Goal: Transaction & Acquisition: Purchase product/service

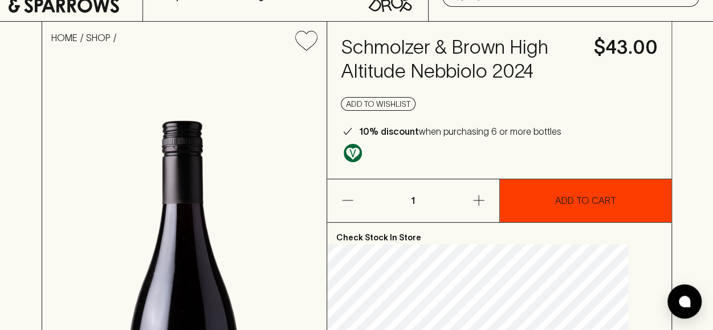
scroll to position [171, 0]
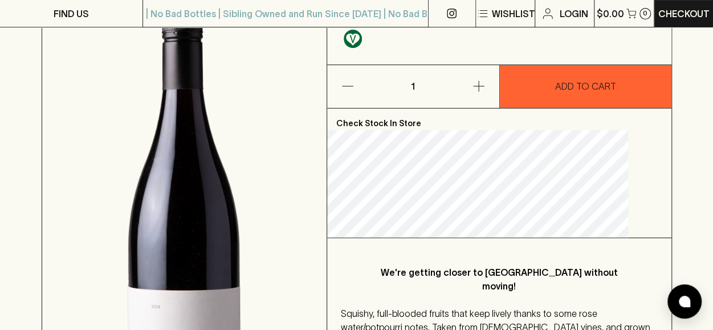
click at [601, 130] on p "Check Stock In Store" at bounding box center [499, 119] width 344 height 22
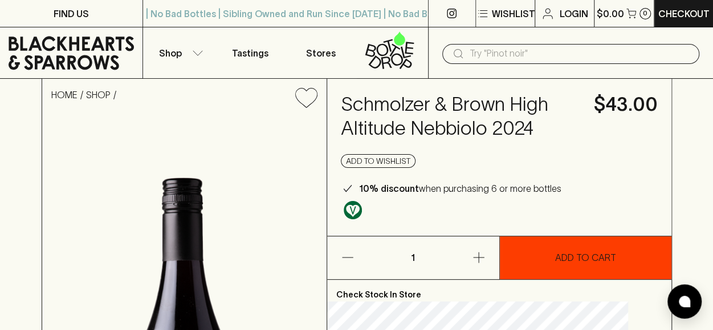
click at [559, 264] on p "ADD TO CART" at bounding box center [585, 257] width 61 height 14
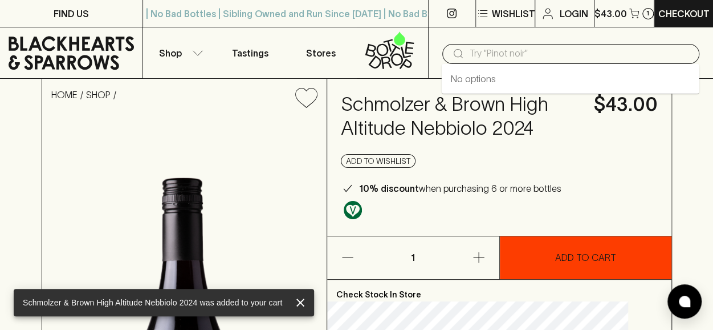
click at [487, 55] on input "text" at bounding box center [580, 53] width 221 height 18
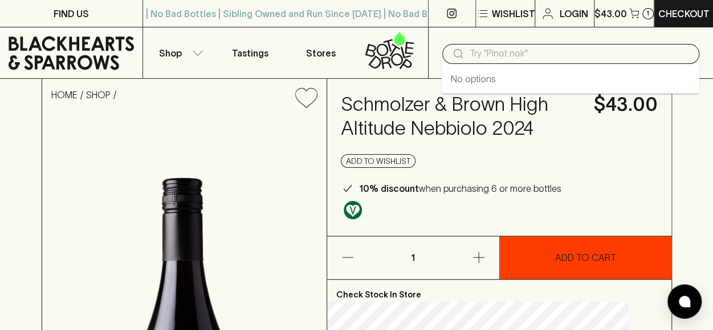
click at [632, 173] on div "Schmolzer & Brown High Altitude Nebbiolo 2024 $43.00 Add to wishlist 10% discou…" at bounding box center [499, 157] width 344 height 157
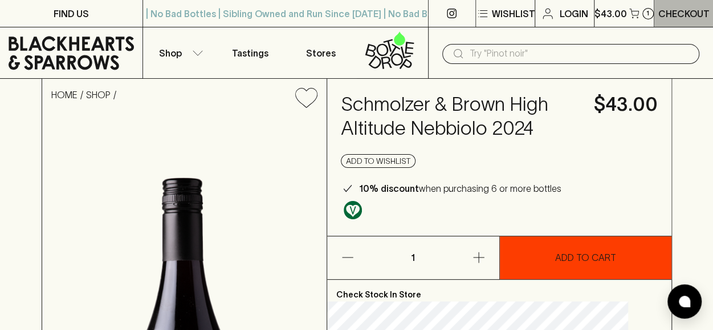
click at [679, 11] on p "Checkout" at bounding box center [683, 14] width 51 height 14
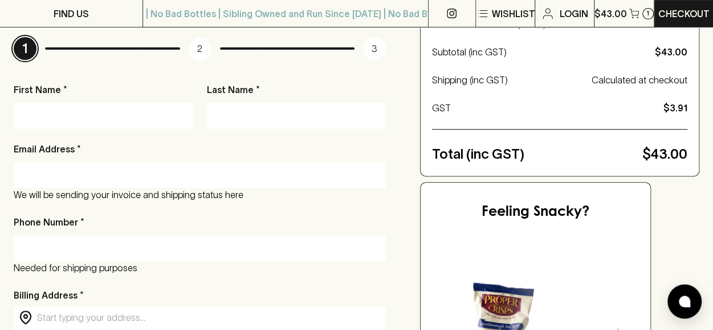
scroll to position [114, 0]
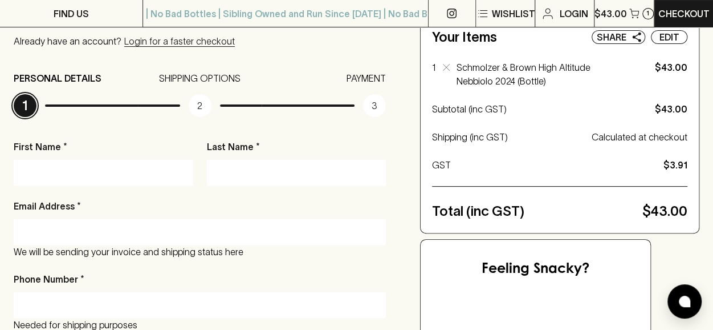
click at [69, 172] on input "First Name *" at bounding box center [103, 172] width 163 height 18
type input "[PERSON_NAME]"
click at [250, 181] on input "Last Name *" at bounding box center [297, 172] width 163 height 18
type input "[PERSON_NAME]"
click at [68, 237] on input "Email Address *" at bounding box center [199, 231] width 355 height 18
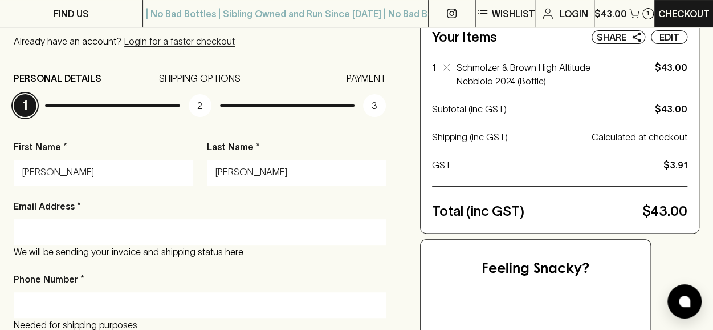
type input "[EMAIL_ADDRESS][DOMAIN_NAME]"
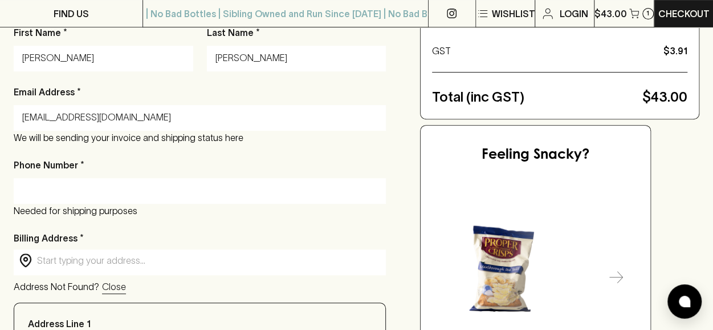
click at [50, 194] on input "Phone Number *" at bounding box center [199, 190] width 355 height 18
type input "0407 866 358"
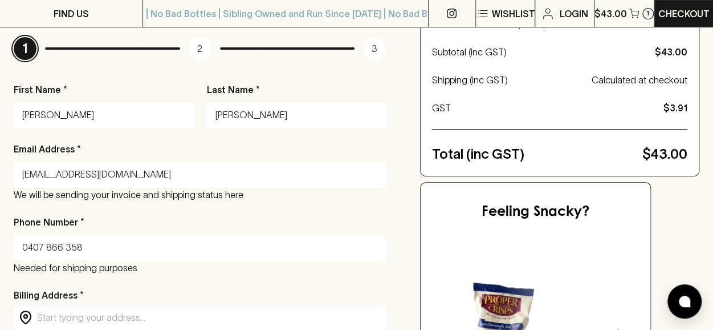
scroll to position [285, 0]
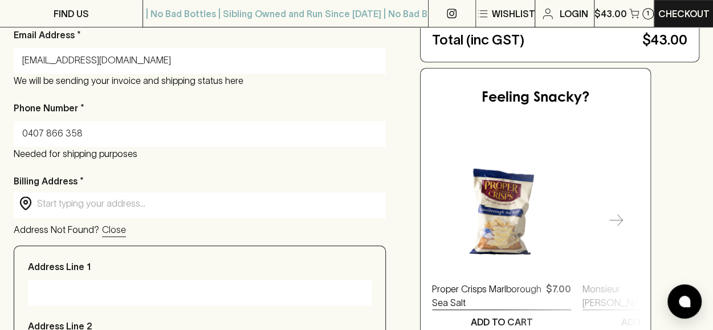
click at [71, 215] on div "​ ​" at bounding box center [200, 203] width 372 height 23
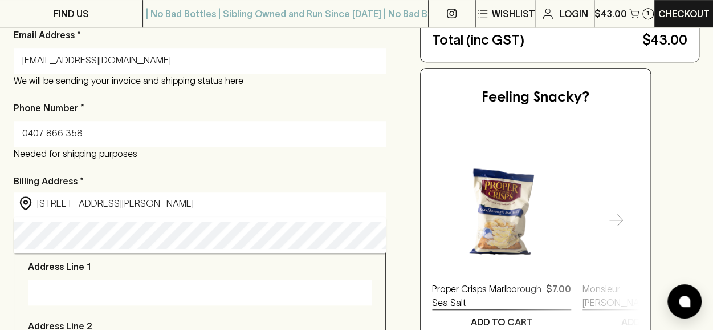
type input "[STREET_ADDRESS][PERSON_NAME]"
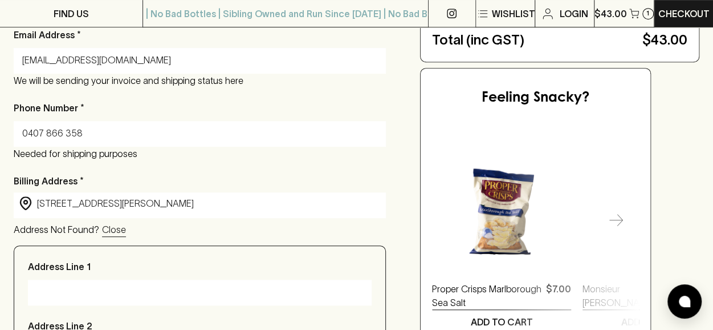
type input "[STREET_ADDRESS][PERSON_NAME]"
type input "[GEOGRAPHIC_DATA]"
type input "3058"
type input "Victoria"
type input "[STREET_ADDRESS][PERSON_NAME]"
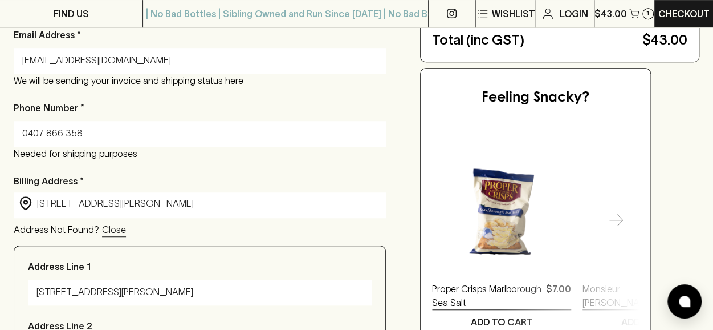
click at [181, 233] on div "Address Not Found? Close" at bounding box center [200, 229] width 372 height 14
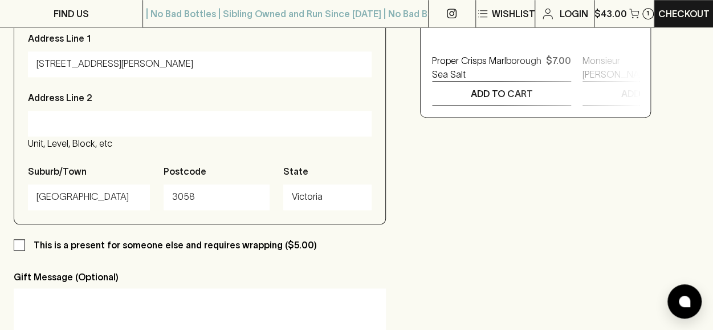
scroll to position [627, 0]
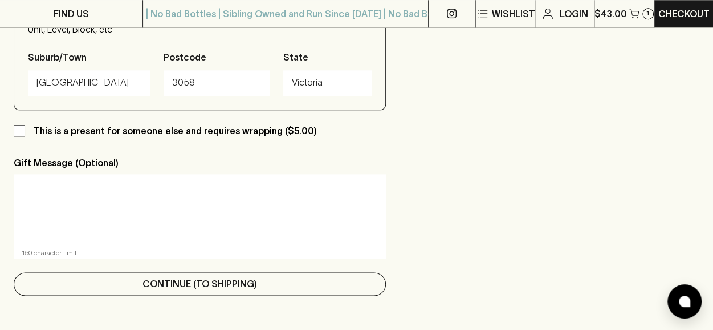
click at [222, 281] on p "Continue (To Shipping)" at bounding box center [200, 284] width 115 height 14
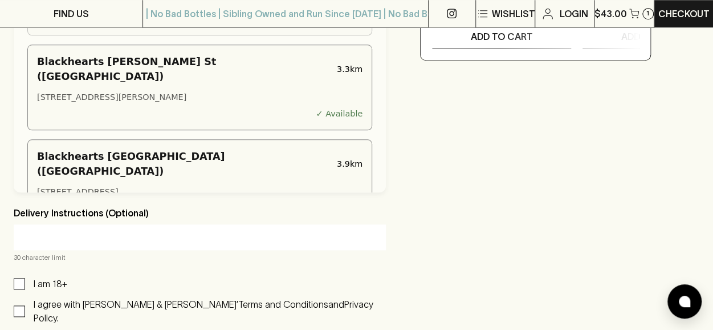
scroll to position [0, 0]
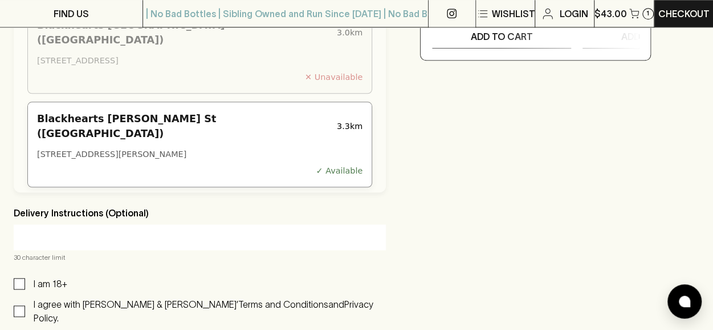
click at [262, 148] on div "[STREET_ADDRESS][PERSON_NAME]" at bounding box center [200, 154] width 326 height 13
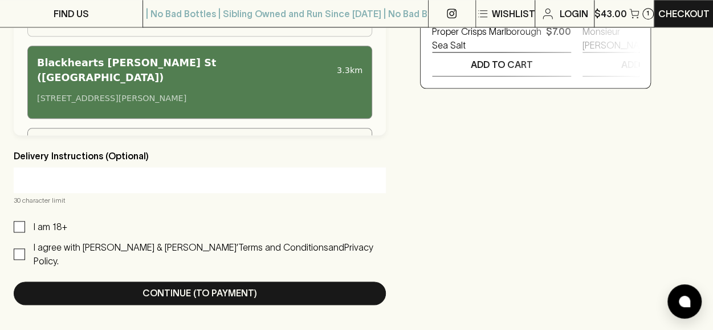
scroll to position [684, 0]
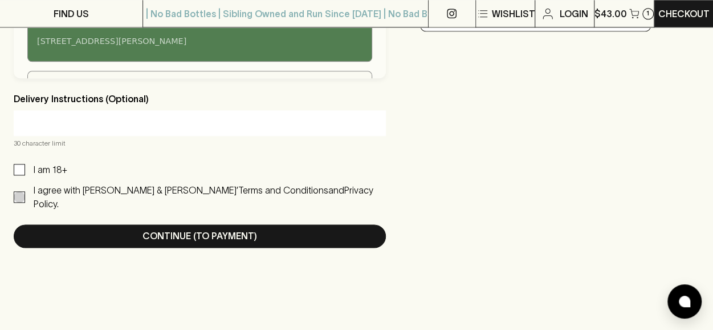
drag, startPoint x: 16, startPoint y: 185, endPoint x: 19, endPoint y: 179, distance: 7.1
click at [16, 191] on input "I agree with [PERSON_NAME] & [PERSON_NAME]’ Terms and Conditions and Privacy Po…" at bounding box center [19, 196] width 11 height 11
checkbox input "true"
click at [21, 167] on input "I am 18+" at bounding box center [19, 169] width 11 height 11
checkbox input "true"
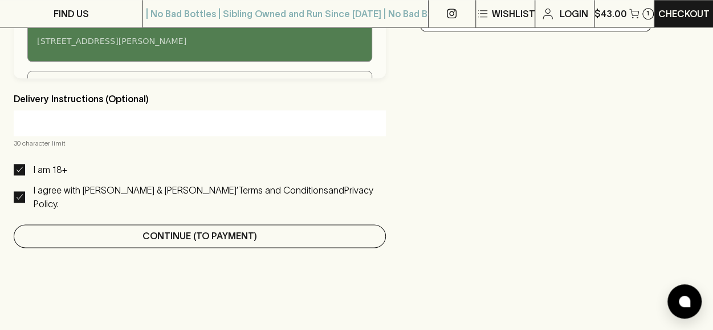
click at [174, 229] on p "Continue (To Payment)" at bounding box center [200, 236] width 115 height 14
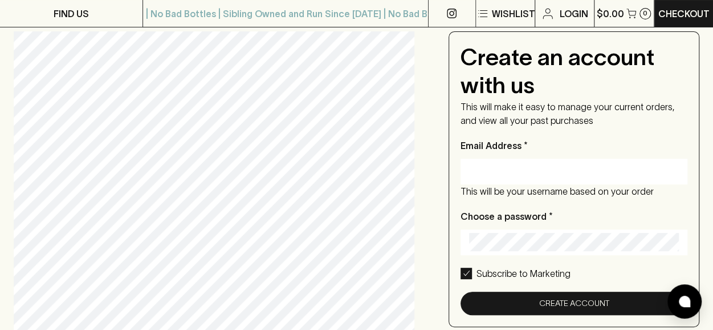
scroll to position [0, 0]
